Goal: Information Seeking & Learning: Find specific fact

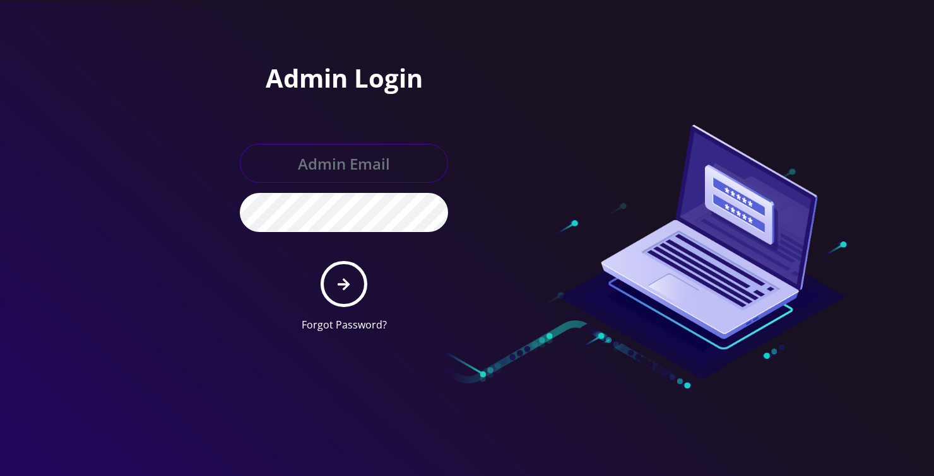
click at [389, 177] on input "text" at bounding box center [344, 163] width 208 height 39
type input "loren@teltik.com"
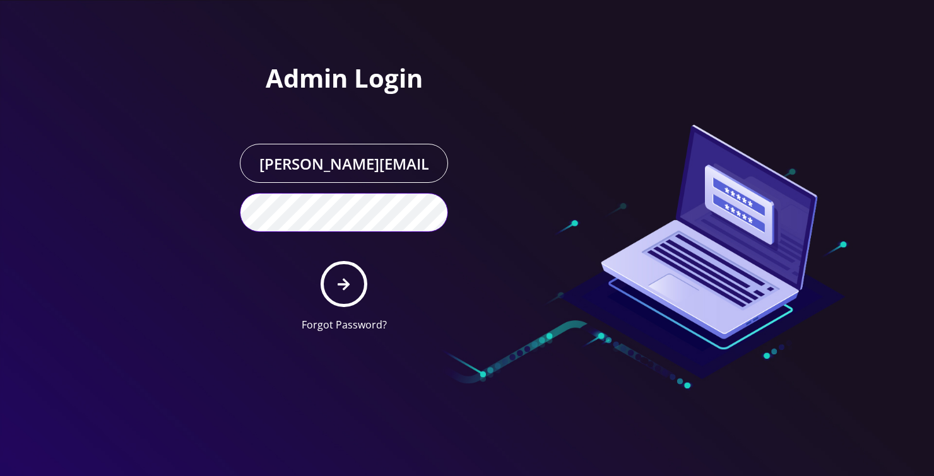
click at [321, 261] on button "submit" at bounding box center [344, 284] width 46 height 46
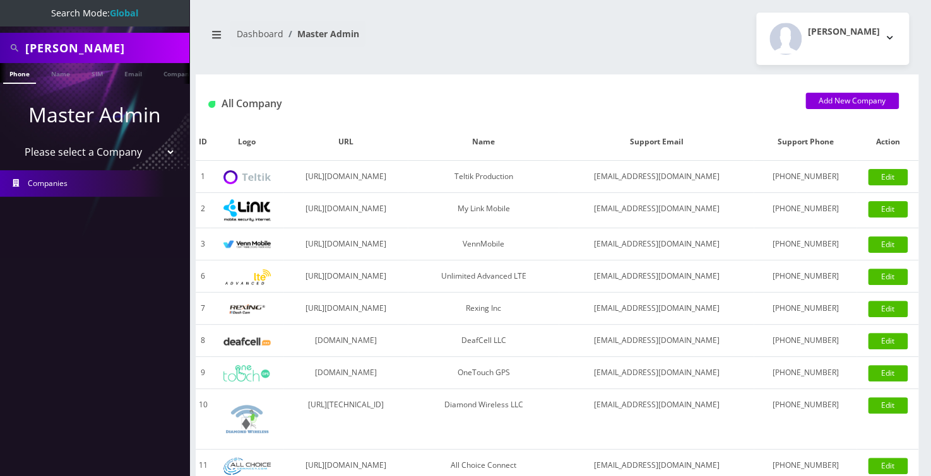
click at [114, 47] on input "Rivky Wajsman" at bounding box center [105, 48] width 161 height 24
click at [114, 48] on input "Rivky Wajsman" at bounding box center [105, 48] width 161 height 24
click at [114, 49] on input "Rivky Wajsman" at bounding box center [105, 48] width 161 height 24
click at [92, 50] on input "Rivky Wajsman" at bounding box center [105, 48] width 161 height 24
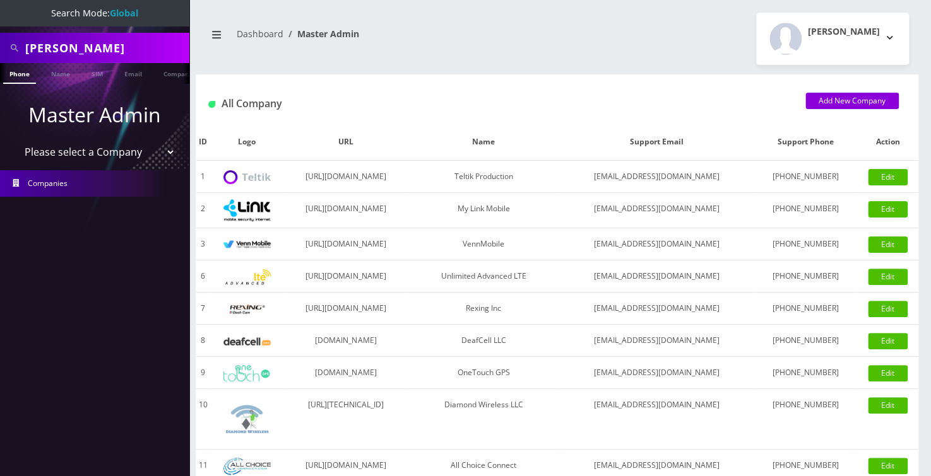
click at [92, 50] on input "Rivky Wajsman" at bounding box center [105, 48] width 161 height 24
click at [92, 49] on input "Rivky Wajsman" at bounding box center [105, 48] width 161 height 24
type input "accord bus"
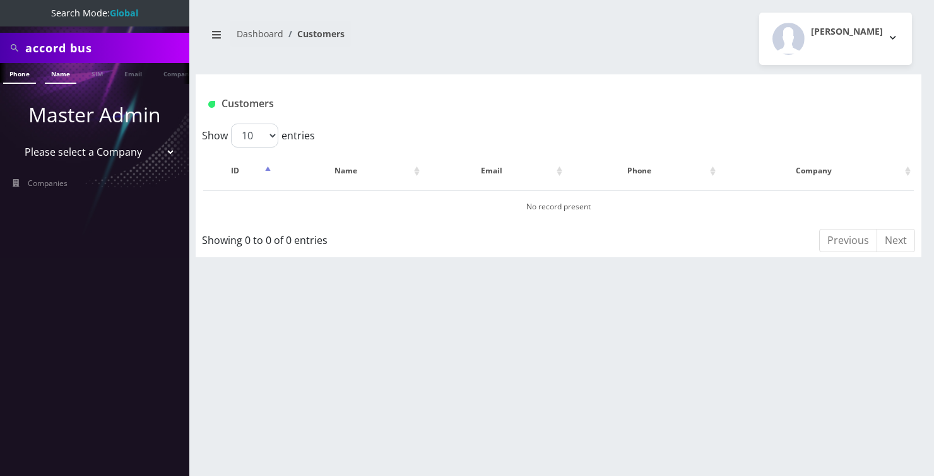
click at [64, 80] on link "Name" at bounding box center [61, 73] width 32 height 21
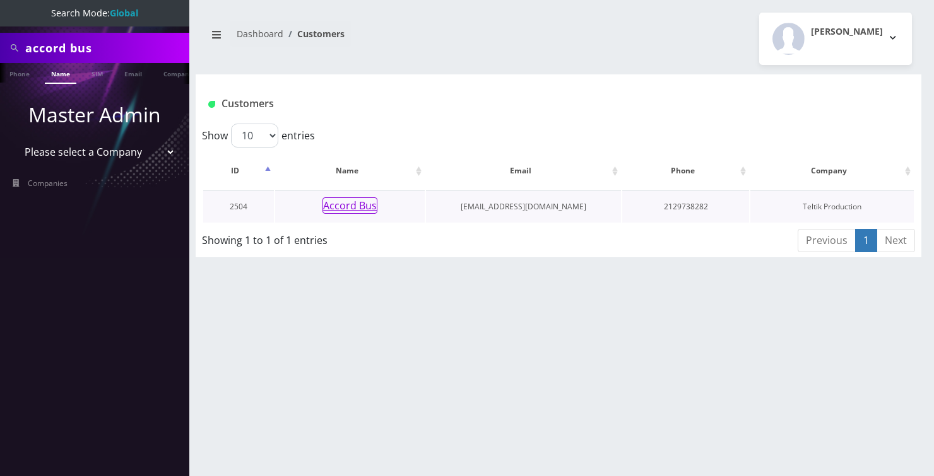
click at [346, 201] on button "Accord Bus" at bounding box center [349, 206] width 55 height 16
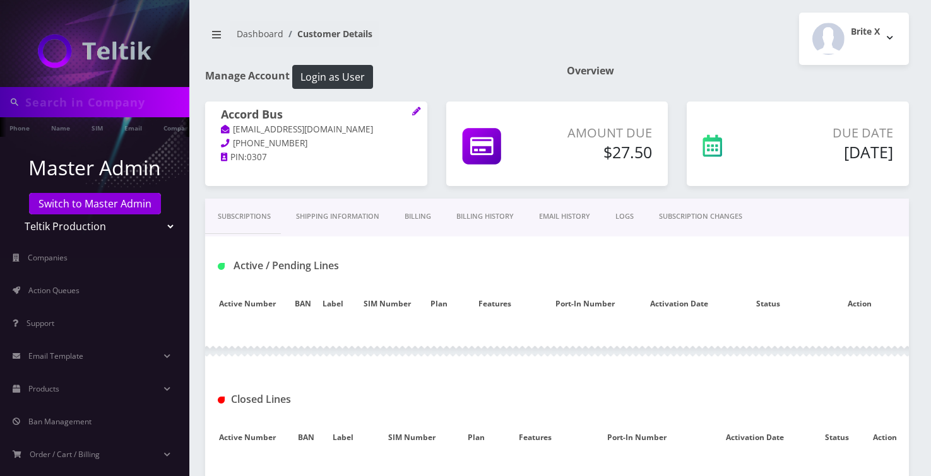
type input "accord bus"
